Goal: Task Accomplishment & Management: Manage account settings

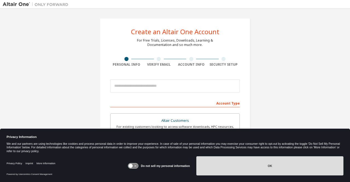
click at [263, 170] on button "OK" at bounding box center [269, 165] width 147 height 19
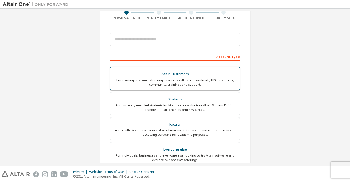
scroll to position [46, 0]
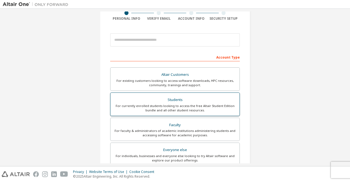
click at [176, 100] on div "Students" at bounding box center [175, 100] width 122 height 8
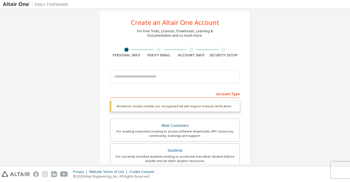
scroll to position [9, 0]
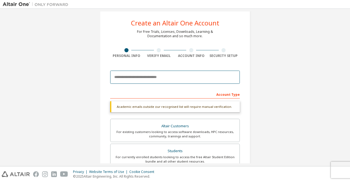
click at [147, 77] on input "email" at bounding box center [174, 76] width 129 height 13
type input "**********"
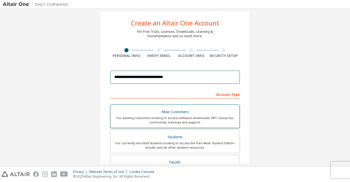
scroll to position [52, 0]
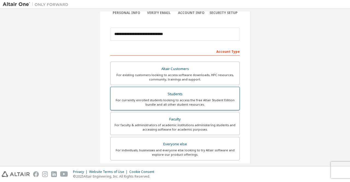
click at [181, 98] on div "For currently enrolled students looking to access the free Altair Student Editi…" at bounding box center [175, 102] width 122 height 9
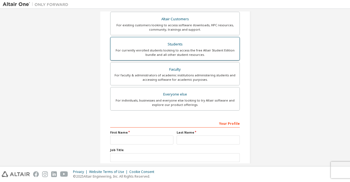
scroll to position [136, 0]
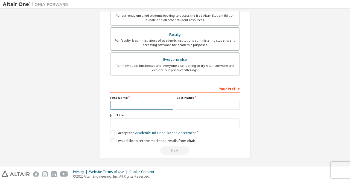
click at [136, 102] on input "text" at bounding box center [141, 105] width 63 height 9
type input "***"
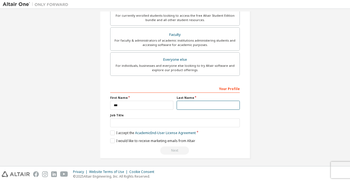
click at [184, 104] on input "text" at bounding box center [207, 105] width 63 height 9
type input "******"
click at [113, 130] on label "I accept the Academic End-User License Agreement" at bounding box center [153, 132] width 86 height 5
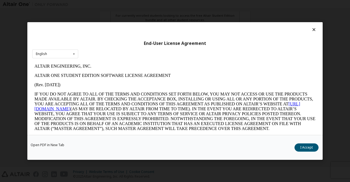
scroll to position [0, 0]
click at [314, 28] on icon at bounding box center [314, 29] width 6 height 5
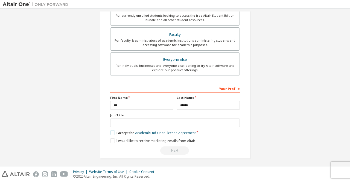
click at [111, 132] on label "I accept the Academic End-User License Agreement" at bounding box center [153, 132] width 86 height 5
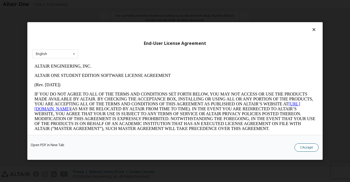
click at [301, 147] on button "I Accept" at bounding box center [306, 147] width 24 height 8
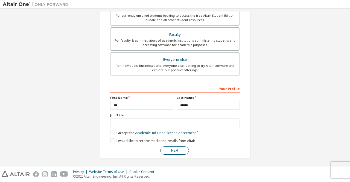
click at [172, 148] on button "Next" at bounding box center [174, 150] width 29 height 8
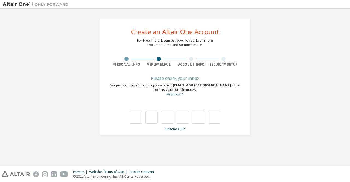
type input "*"
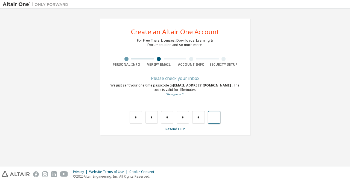
type input "*"
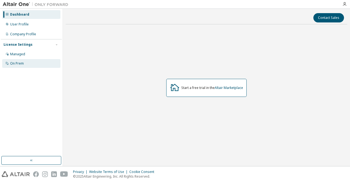
click at [17, 63] on div "On Prem" at bounding box center [17, 63] width 14 height 4
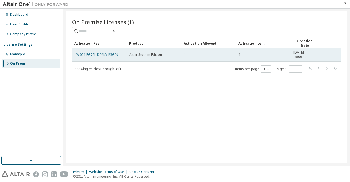
click at [103, 54] on link "LW9C4-EG72L-D06KV-PSGIN" at bounding box center [96, 54] width 43 height 5
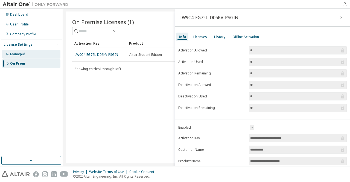
click at [23, 53] on div "Managed" at bounding box center [17, 54] width 15 height 4
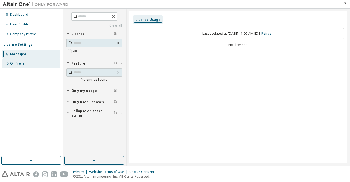
click at [17, 61] on div "On Prem" at bounding box center [31, 63] width 58 height 9
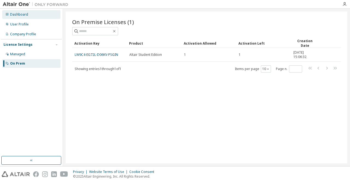
click at [23, 12] on div "Dashboard" at bounding box center [19, 14] width 18 height 4
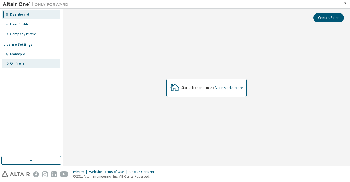
click at [18, 64] on div "On Prem" at bounding box center [17, 63] width 14 height 4
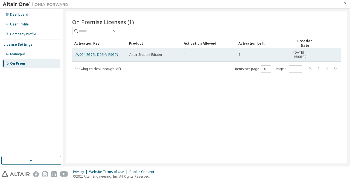
click at [102, 54] on link "LW9C4-EG72L-D06KV-PSGIN" at bounding box center [96, 54] width 43 height 5
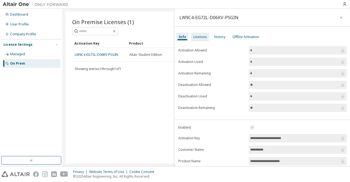
click at [201, 36] on div "Licenses" at bounding box center [200, 37] width 14 height 4
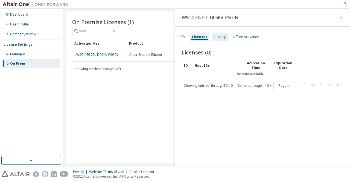
click at [214, 36] on div "History" at bounding box center [219, 37] width 11 height 4
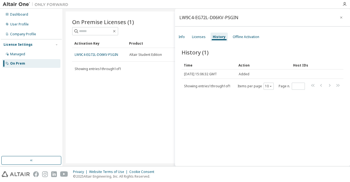
click at [245, 42] on div "History (1) Clear Load Save Save As Field Operator Value Select filter Select o…" at bounding box center [262, 108] width 175 height 133
click at [244, 33] on div "Offline Activation" at bounding box center [245, 37] width 31 height 9
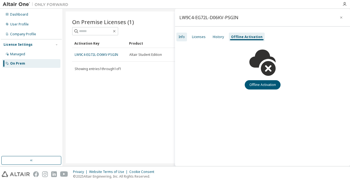
click at [180, 38] on div "Info" at bounding box center [181, 37] width 6 height 4
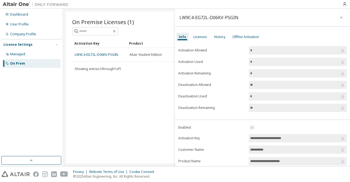
click at [95, 94] on div "On Premise Licenses (1) Clear Load Save Save As Field Operator Value Select fil…" at bounding box center [206, 87] width 281 height 152
click at [339, 15] on icon "button" at bounding box center [341, 17] width 4 height 4
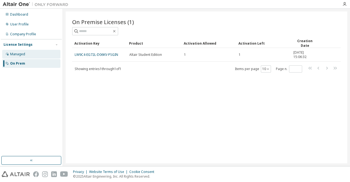
click at [14, 53] on div "Managed" at bounding box center [17, 54] width 15 height 4
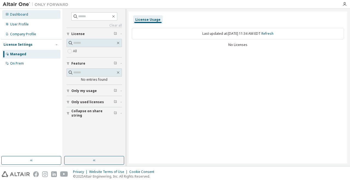
click at [23, 11] on div "Dashboard" at bounding box center [31, 14] width 58 height 9
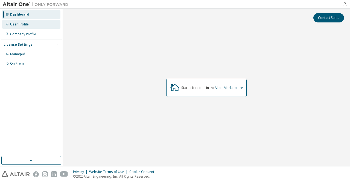
click at [39, 26] on div "User Profile" at bounding box center [31, 24] width 58 height 9
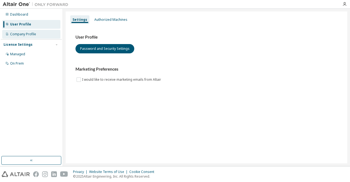
click at [28, 34] on div "Company Profile" at bounding box center [23, 34] width 26 height 4
